Goal: Task Accomplishment & Management: Manage account settings

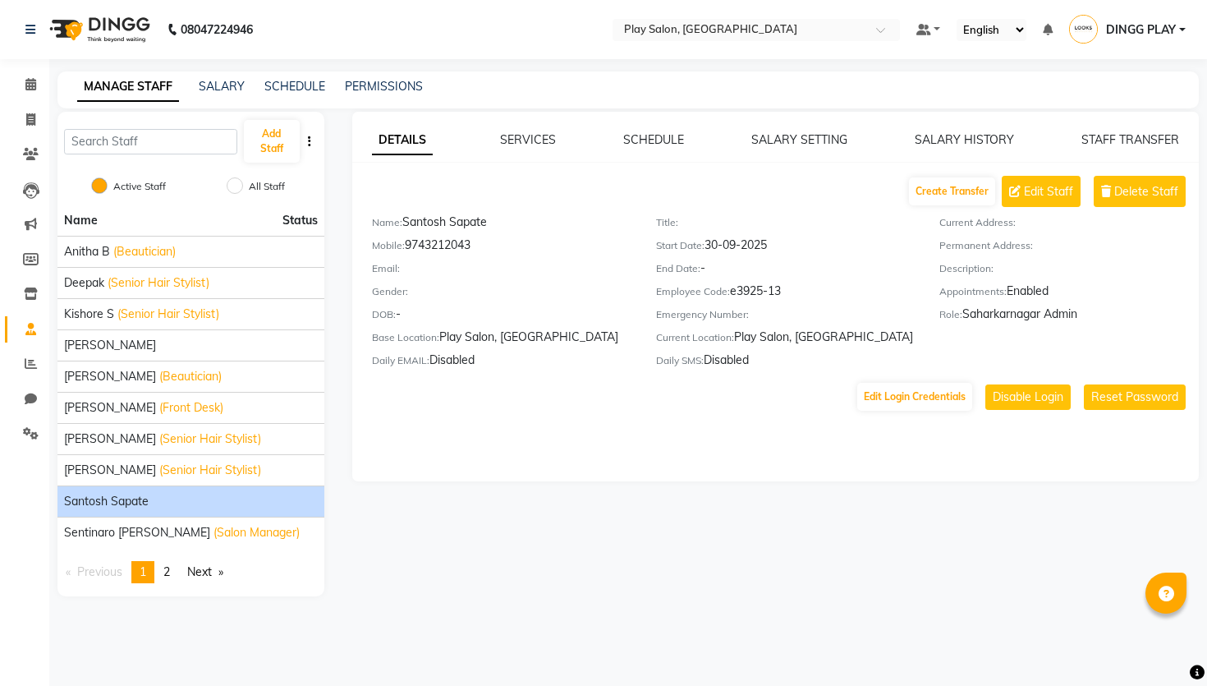
click at [1167, 31] on span "DINGG PLAY" at bounding box center [1141, 29] width 70 height 17
click at [1106, 113] on link "Sign out" at bounding box center [1102, 117] width 150 height 25
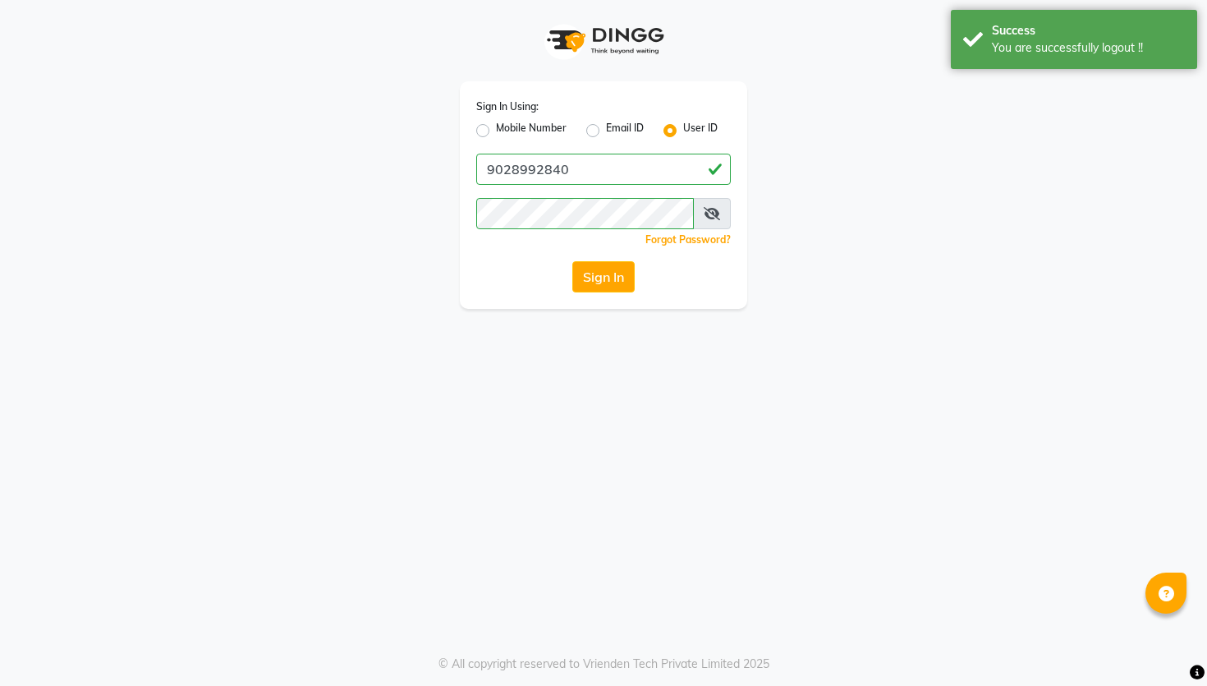
click at [536, 136] on label "Mobile Number" at bounding box center [531, 131] width 71 height 20
click at [507, 131] on input "Mobile Number" at bounding box center [501, 126] width 11 height 11
radio input "true"
radio input "false"
click at [683, 126] on label "User ID" at bounding box center [700, 131] width 34 height 20
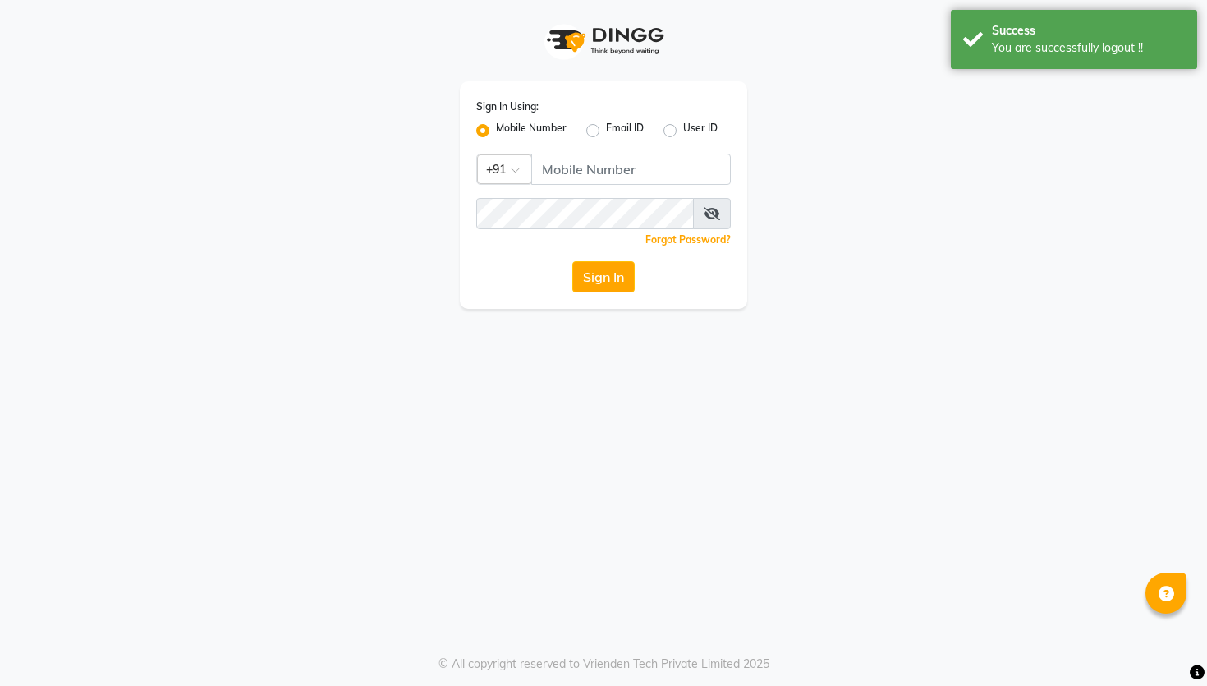
click at [683, 126] on input "User ID" at bounding box center [688, 126] width 11 height 11
radio input "true"
radio input "false"
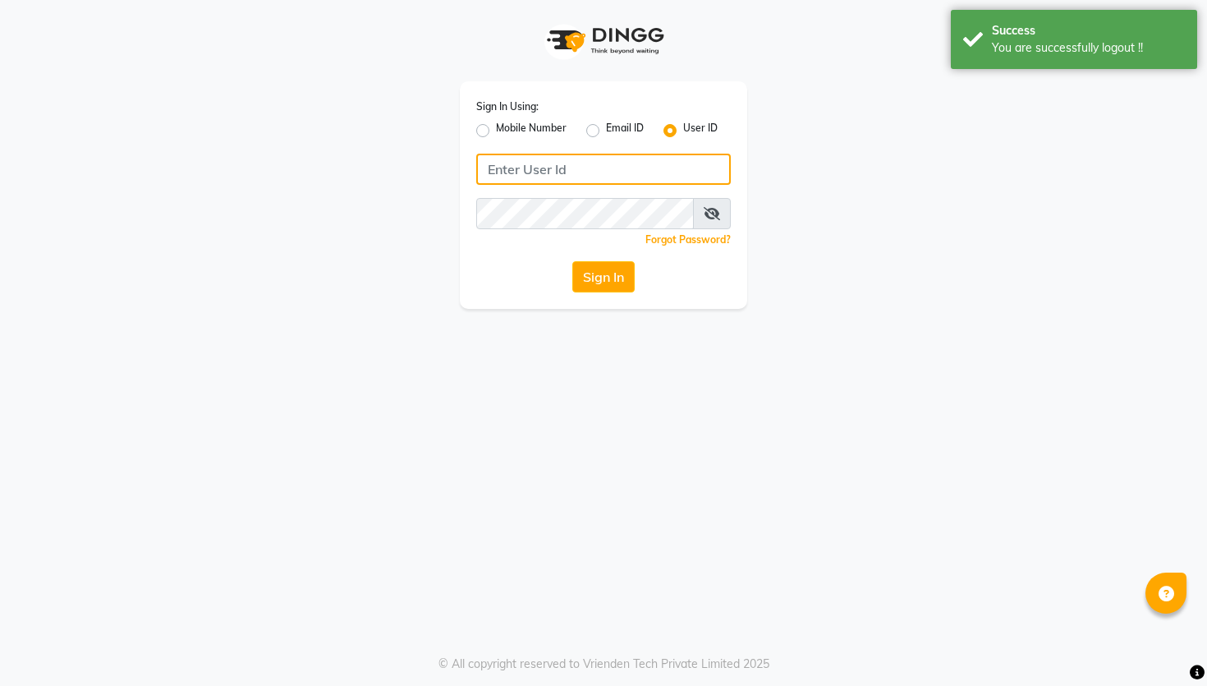
click at [628, 168] on input "Username" at bounding box center [603, 169] width 255 height 31
paste input "vivian"
type input "vivian"
click at [516, 273] on div "Sign In" at bounding box center [603, 276] width 255 height 31
click at [628, 269] on button "Sign In" at bounding box center [603, 276] width 62 height 31
